Goal: Task Accomplishment & Management: Use online tool/utility

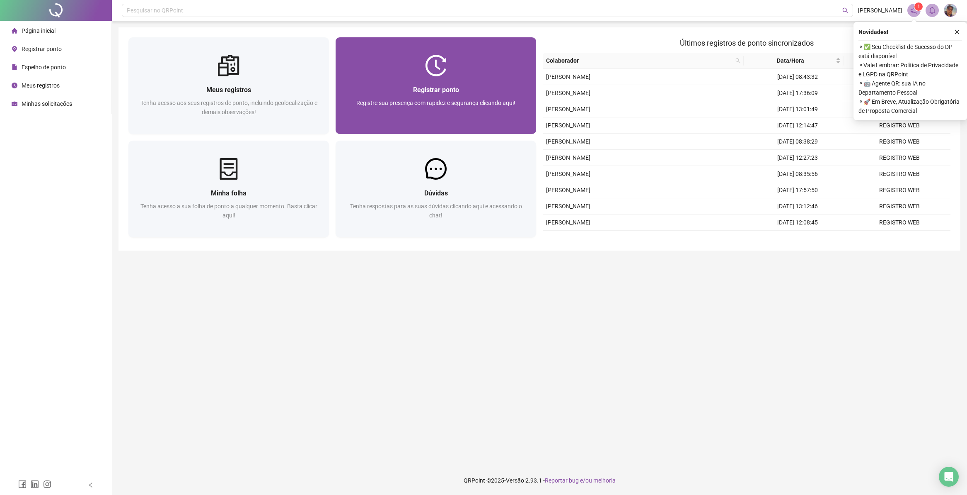
click at [507, 82] on div "Registrar ponto Registre sua presença com rapidez e segurança clicando aqui!" at bounding box center [436, 105] width 201 height 58
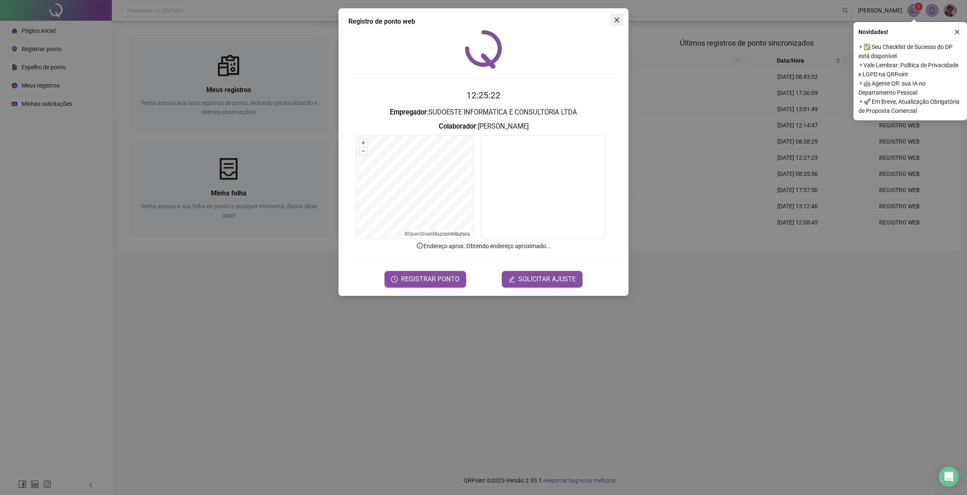
click at [614, 16] on button "Close" at bounding box center [617, 19] width 13 height 13
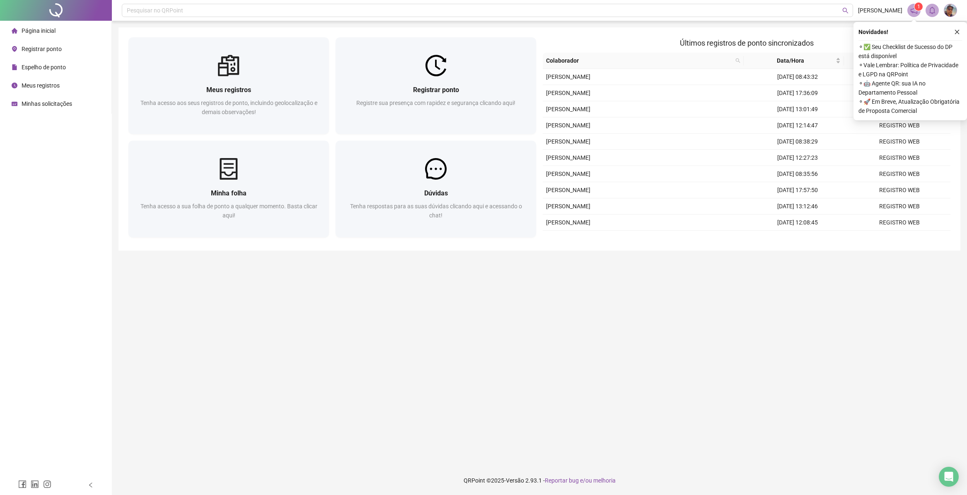
click at [58, 67] on span "Espelho de ponto" at bounding box center [44, 67] width 44 height 7
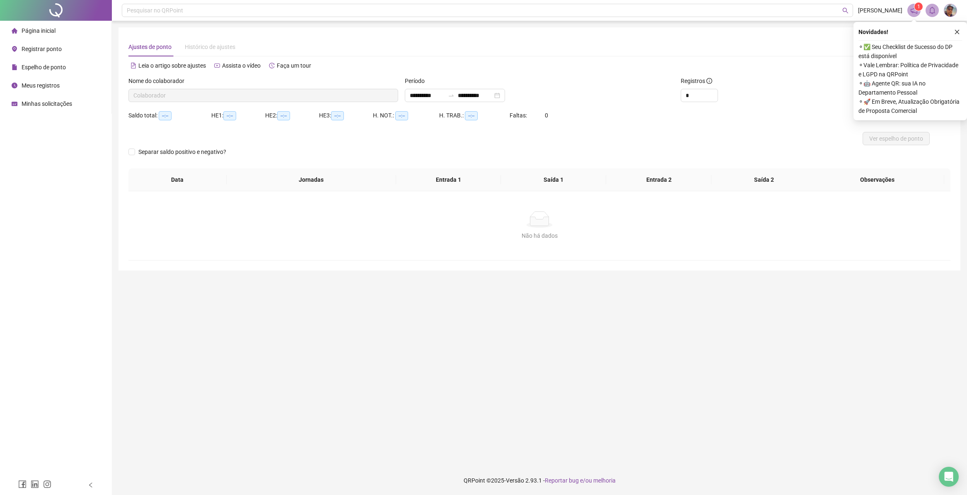
type input "**********"
click at [41, 27] on span "Página inicial" at bounding box center [39, 30] width 34 height 7
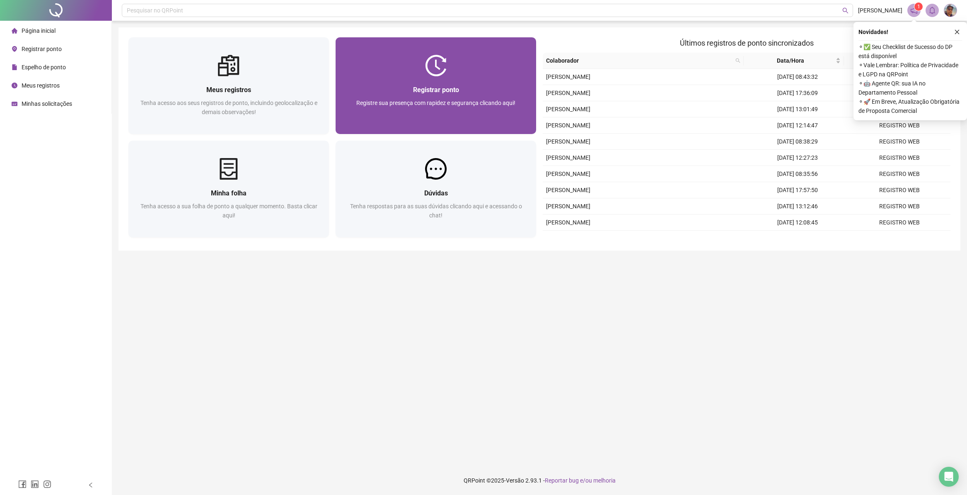
click at [441, 101] on span "Registre sua presença com rapidez e segurança clicando aqui!" at bounding box center [435, 102] width 159 height 7
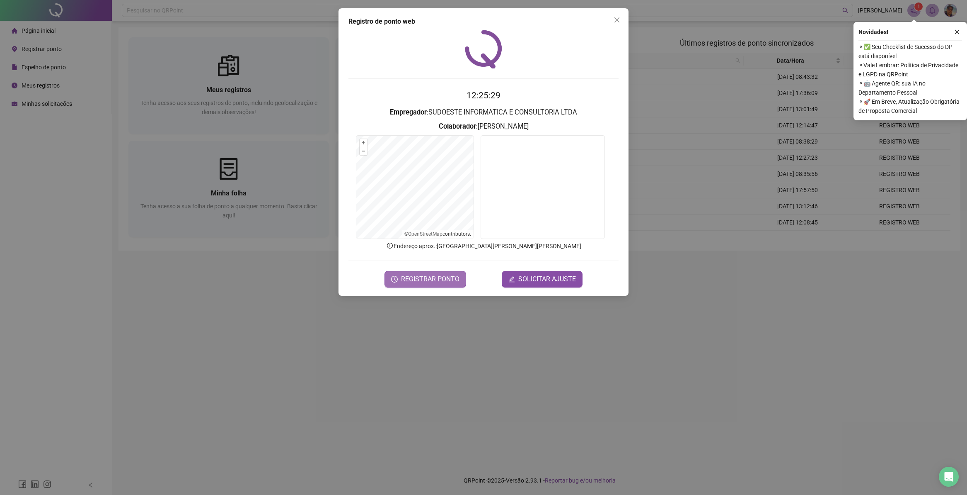
click at [431, 274] on span "REGISTRAR PONTO" at bounding box center [430, 279] width 58 height 10
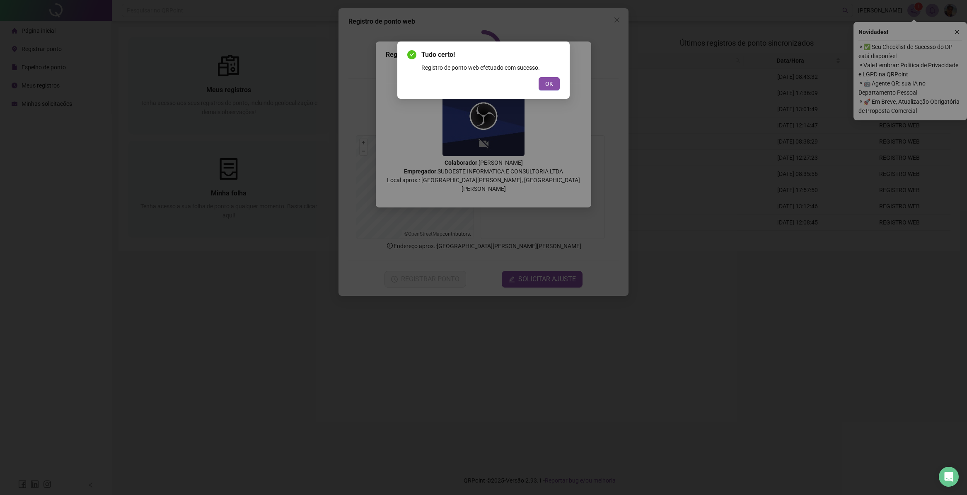
click at [551, 89] on button "OK" at bounding box center [549, 83] width 21 height 13
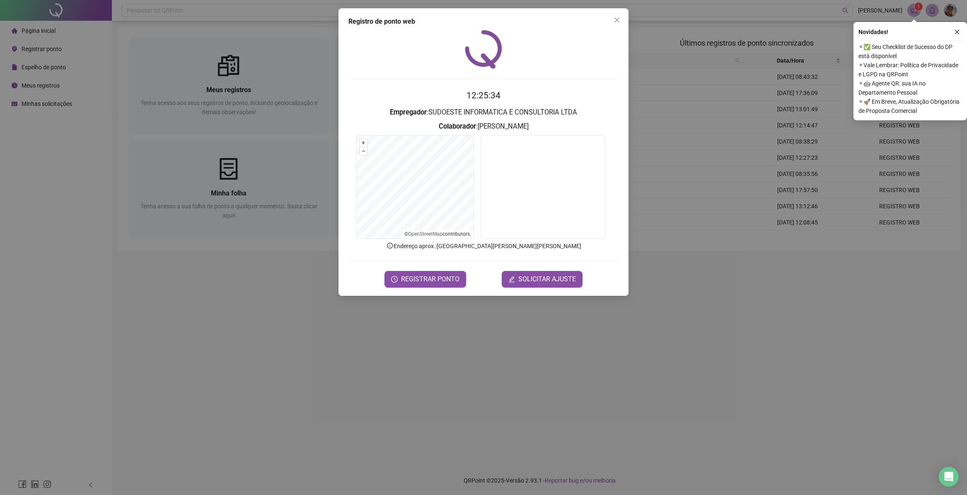
click at [555, 82] on div "Tudo certo! Registro de ponto web efetuado com sucesso. OK" at bounding box center [483, 247] width 967 height 495
click at [614, 21] on icon "close" at bounding box center [617, 20] width 7 height 7
